Goal: Task Accomplishment & Management: Use online tool/utility

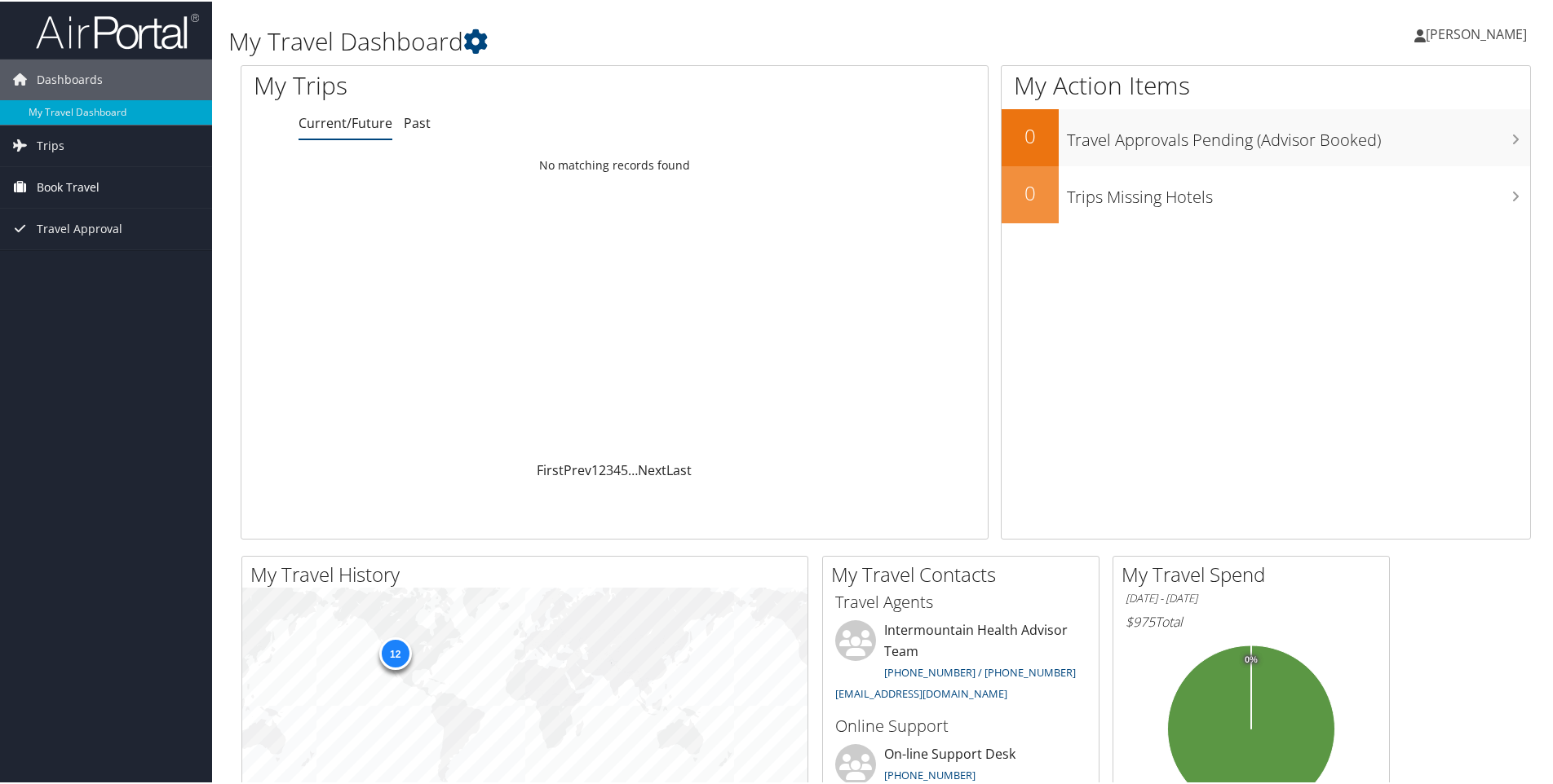
click at [85, 188] on span "Book Travel" at bounding box center [67, 186] width 63 height 41
click at [85, 267] on link "Book/Manage Online Trips" at bounding box center [106, 267] width 212 height 24
click at [417, 124] on link "Past" at bounding box center [417, 121] width 27 height 18
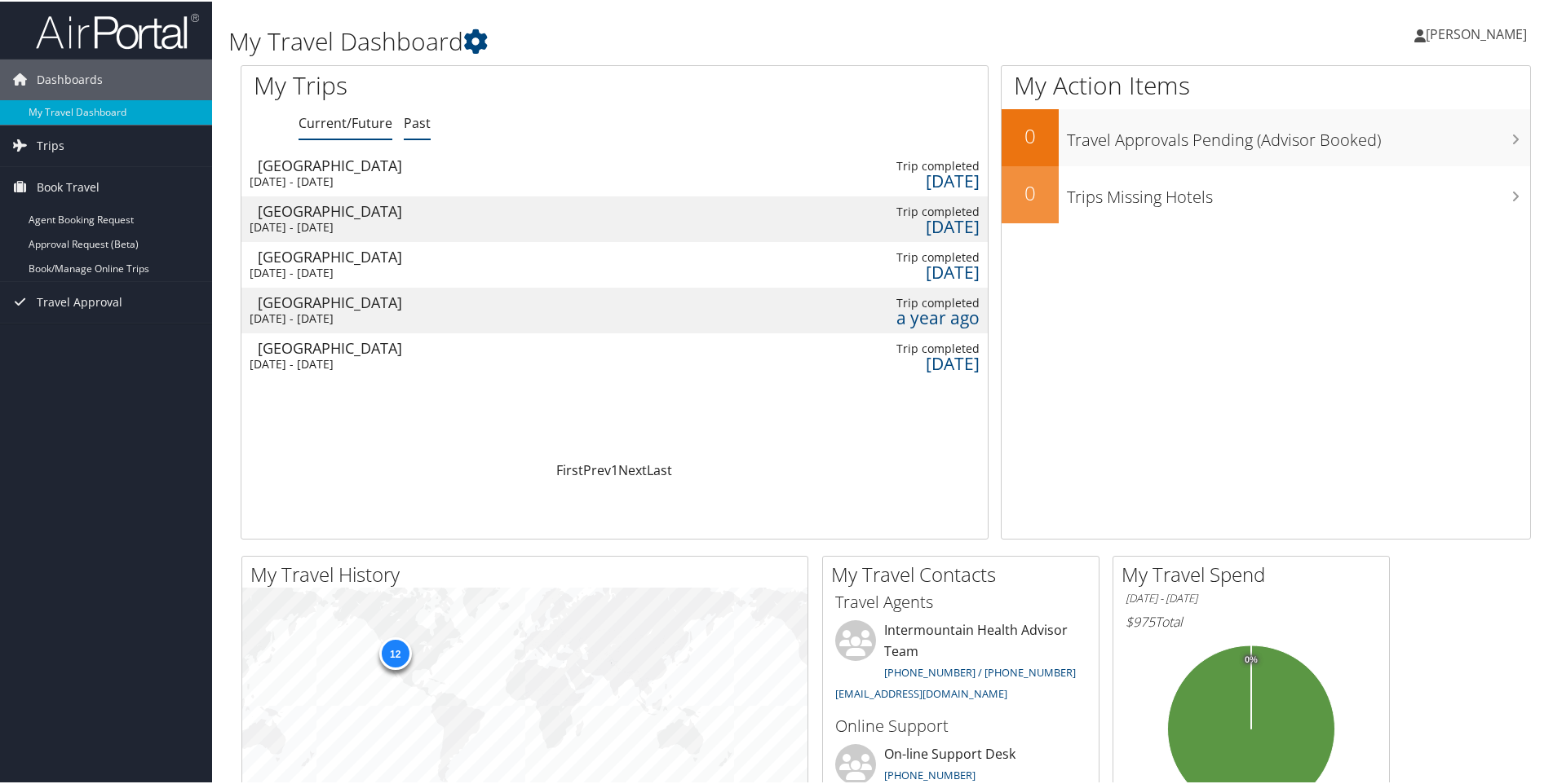
click at [361, 122] on link "Current/Future" at bounding box center [346, 121] width 94 height 18
